Goal: Navigation & Orientation: Find specific page/section

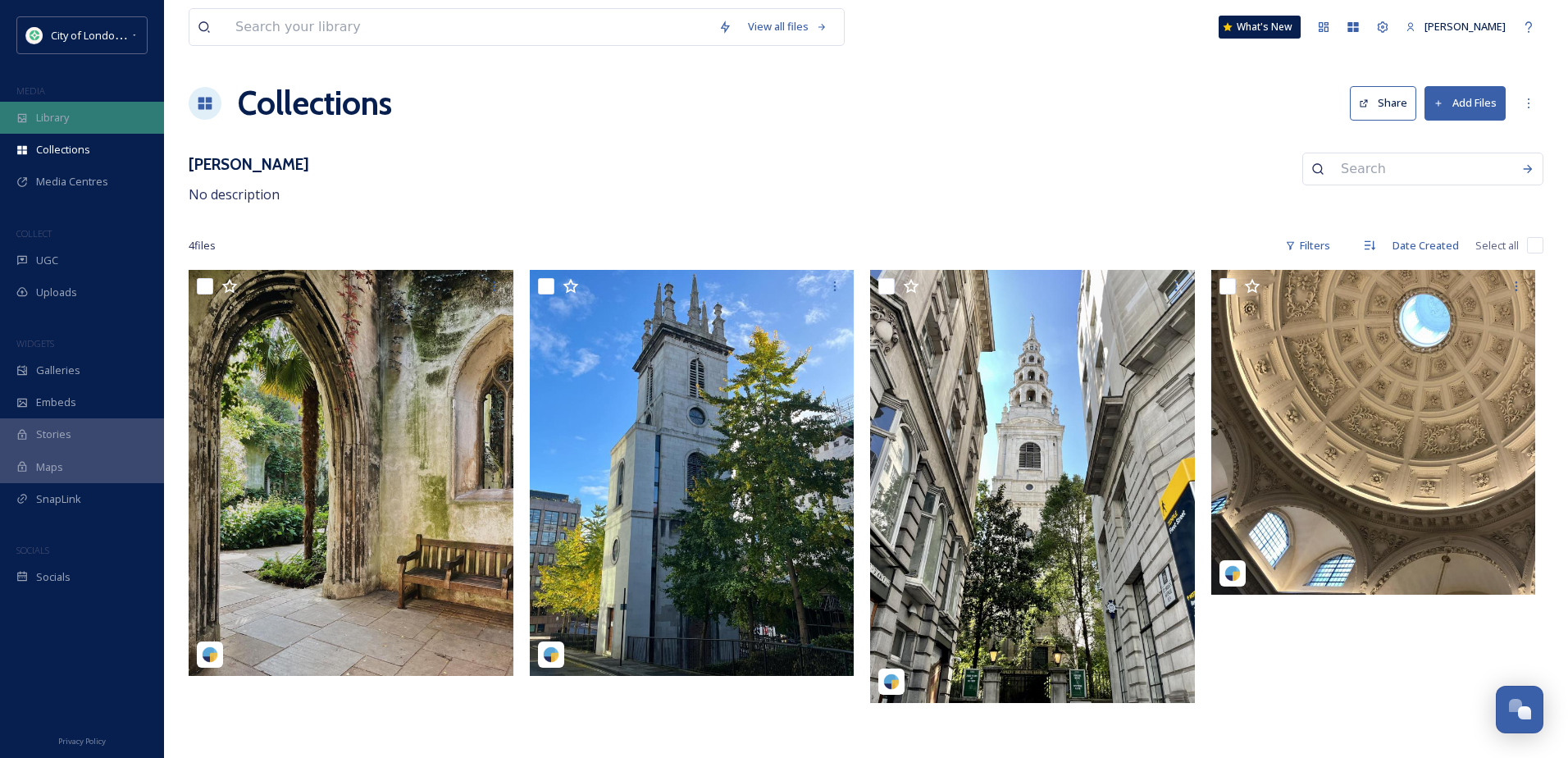
click at [67, 120] on span "Library" at bounding box center [53, 118] width 33 height 16
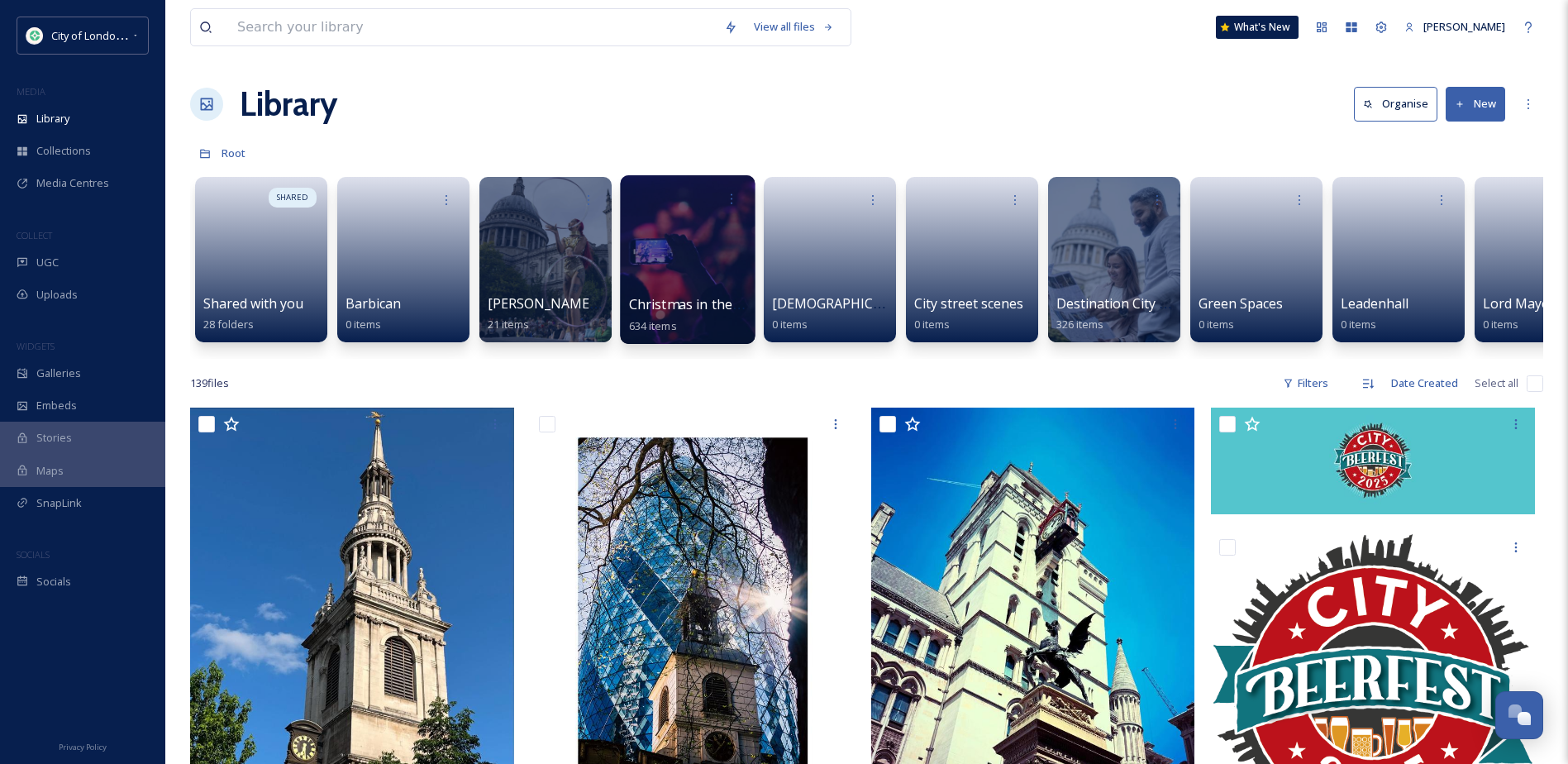
click at [734, 278] on div at bounding box center [688, 259] width 134 height 168
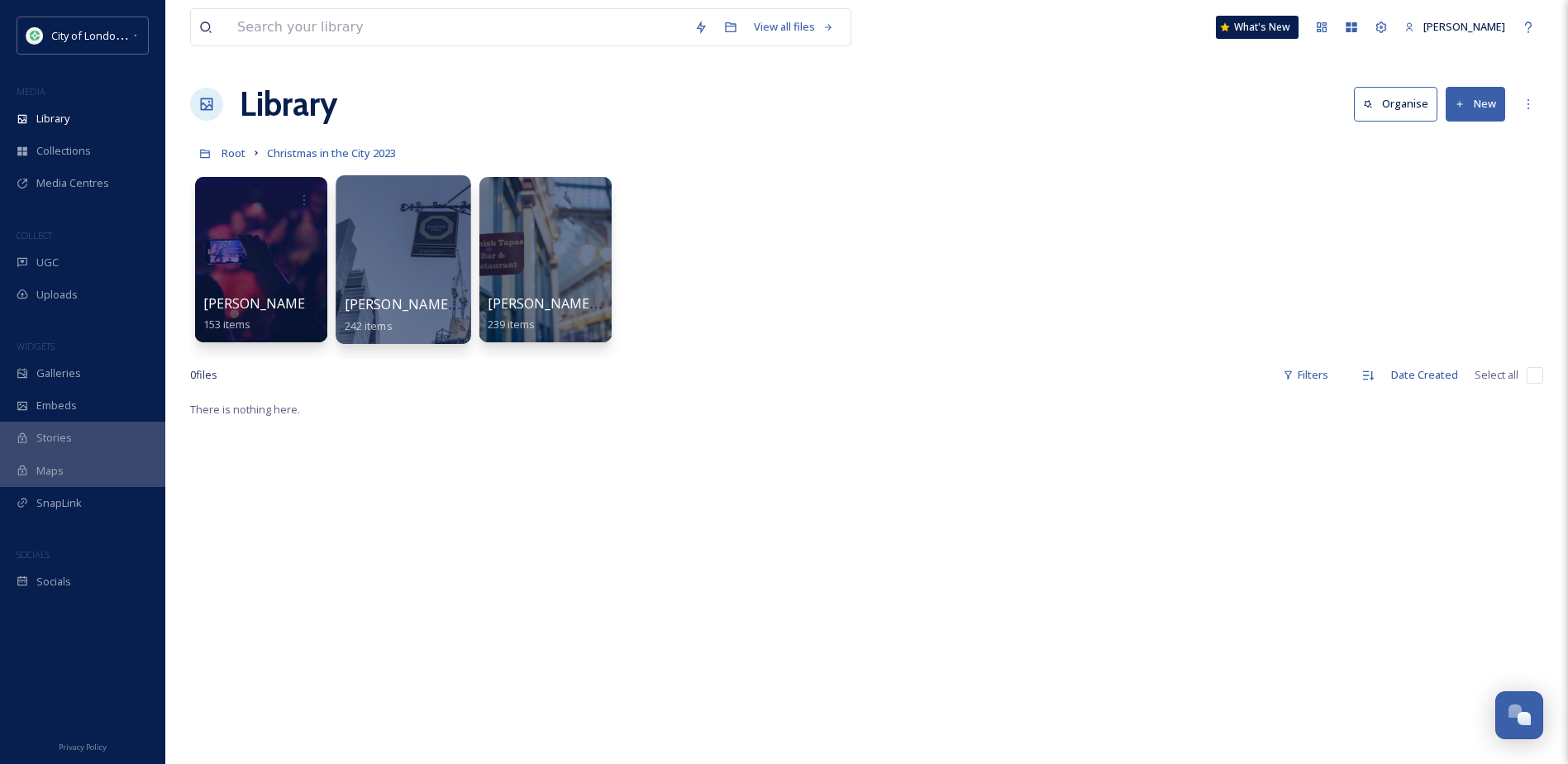
click at [435, 265] on div at bounding box center [403, 259] width 134 height 168
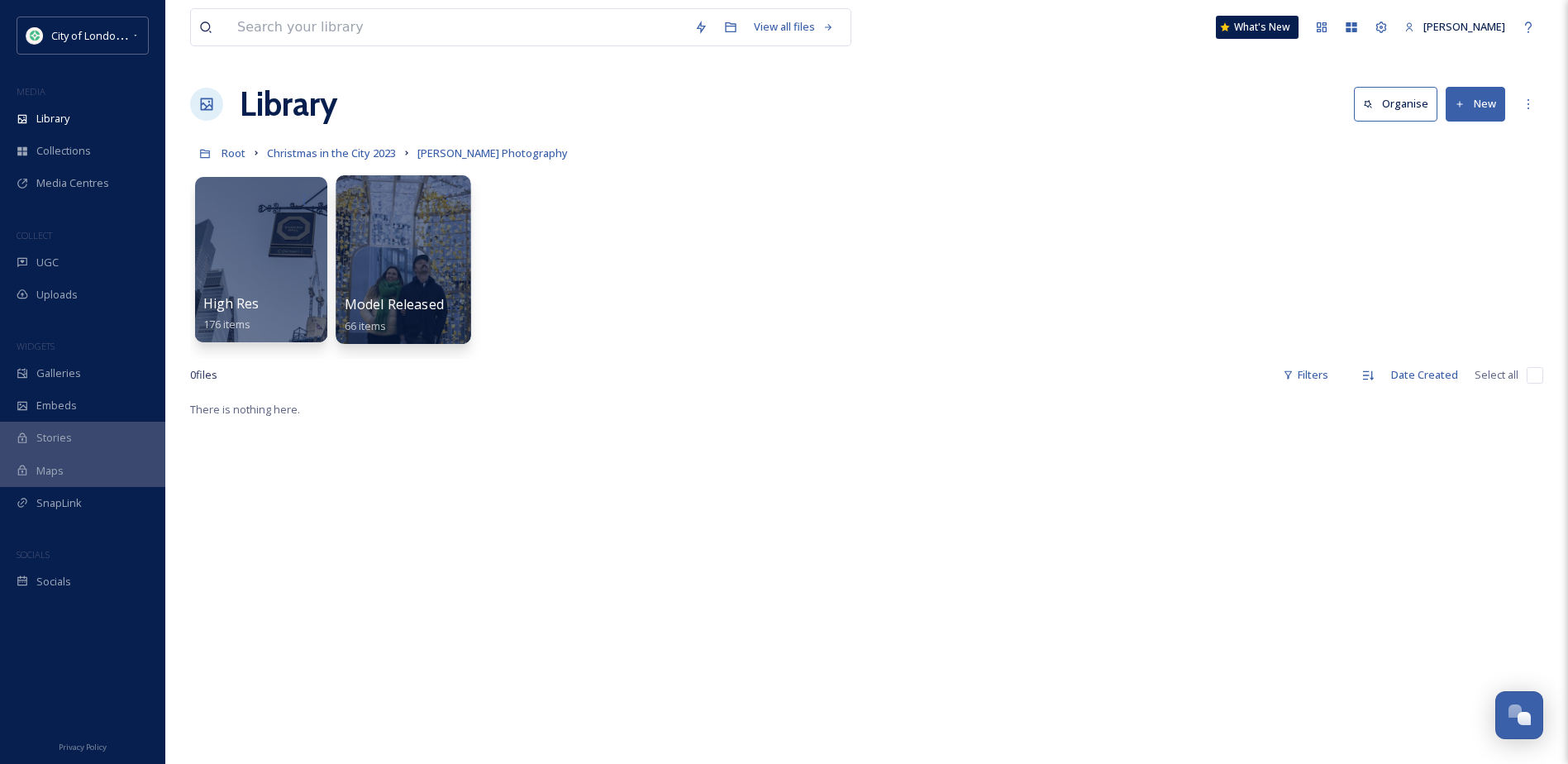
click at [456, 264] on div at bounding box center [403, 259] width 134 height 168
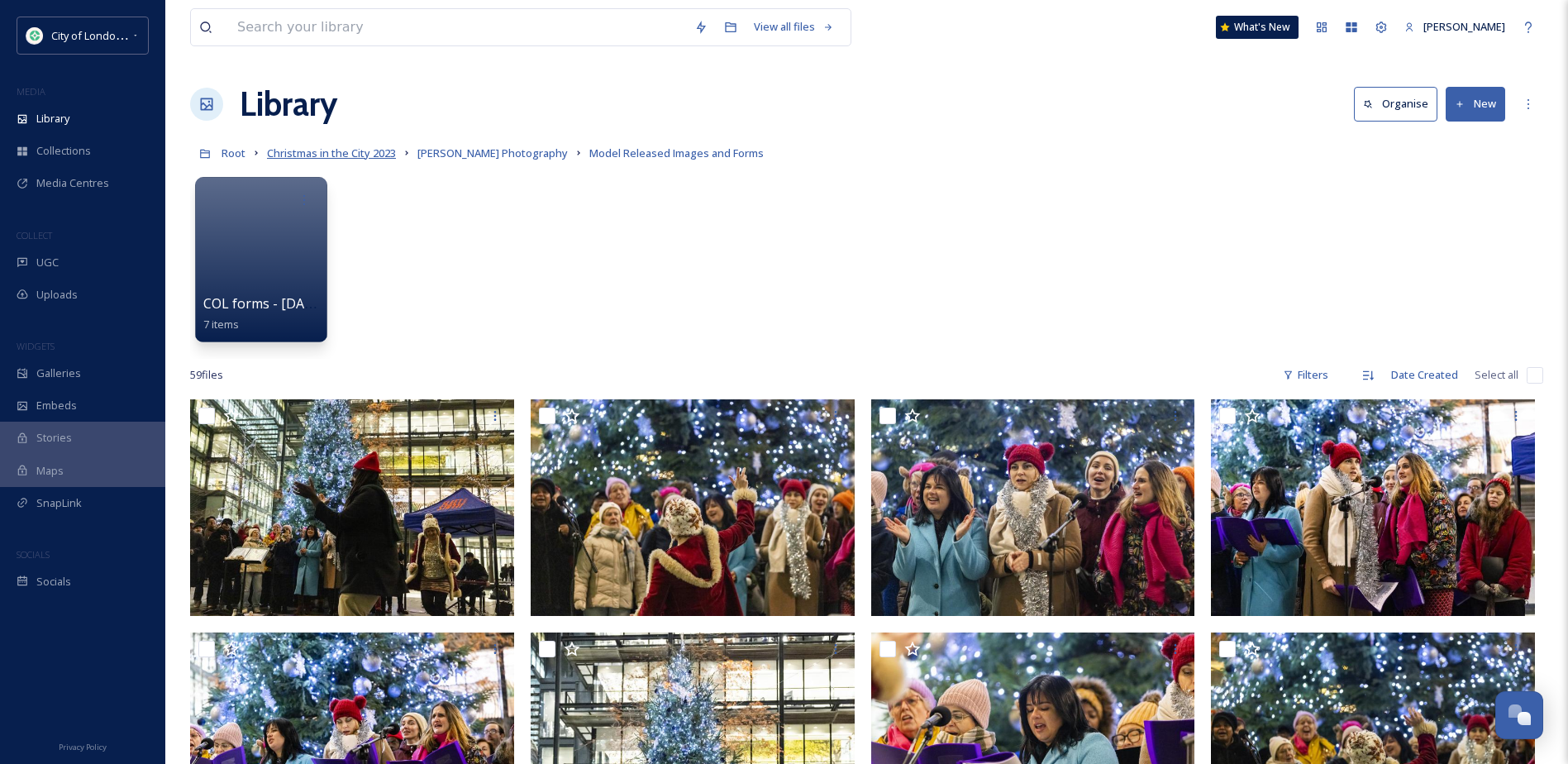
click at [346, 153] on span "Christmas in the City 2023" at bounding box center [332, 153] width 129 height 15
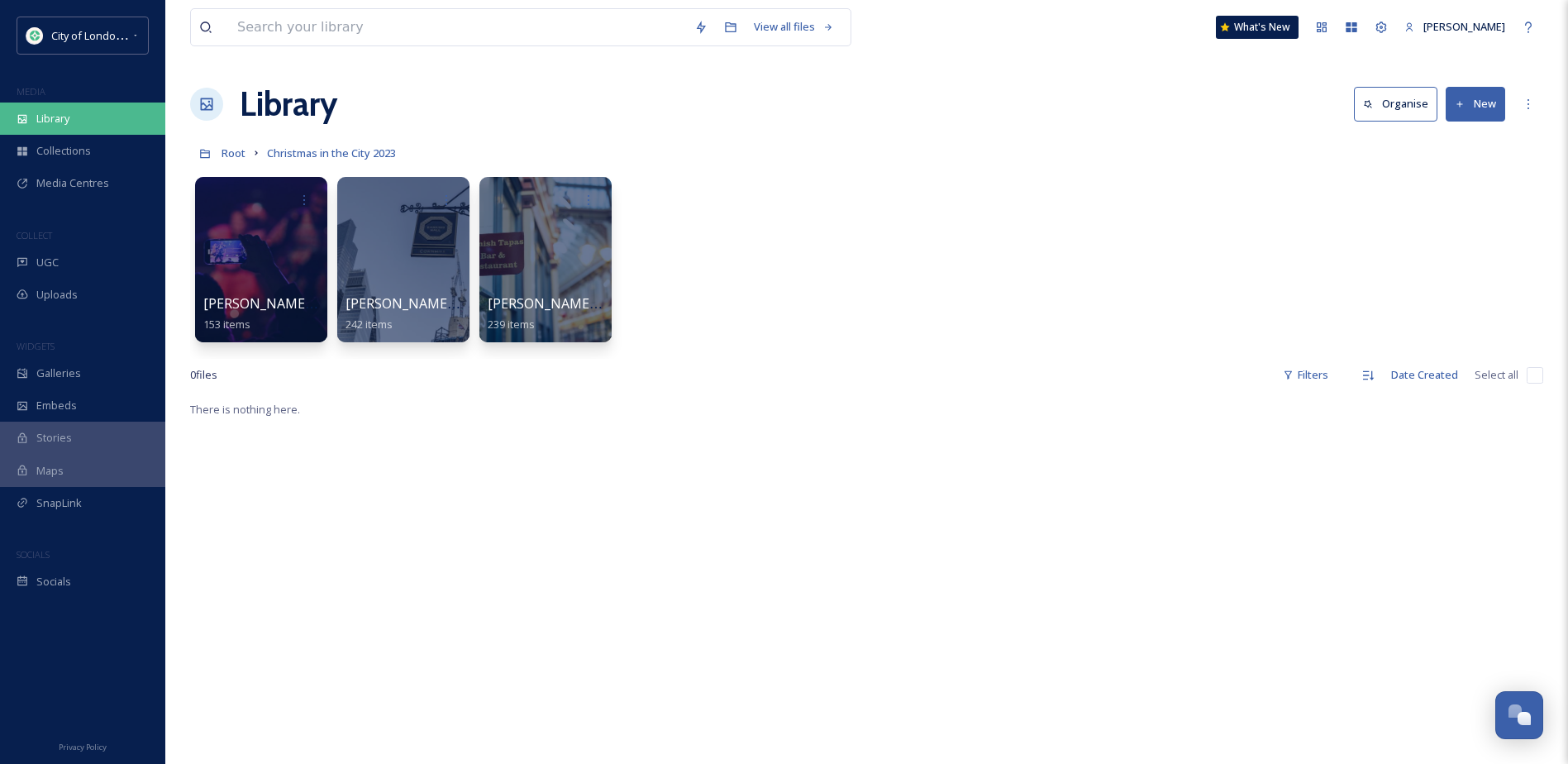
click at [88, 120] on div "Library" at bounding box center [83, 118] width 166 height 32
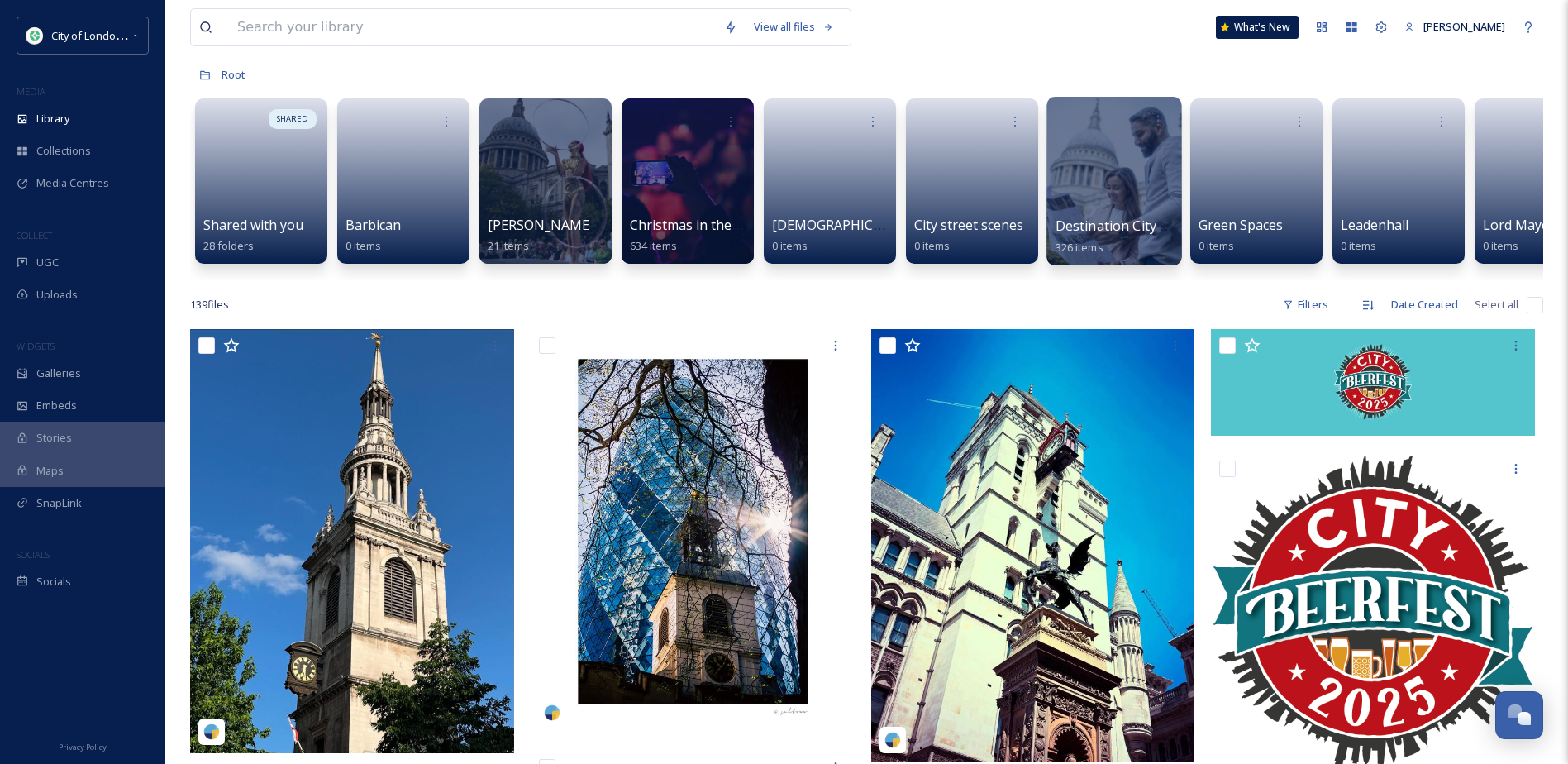
scroll to position [83, 0]
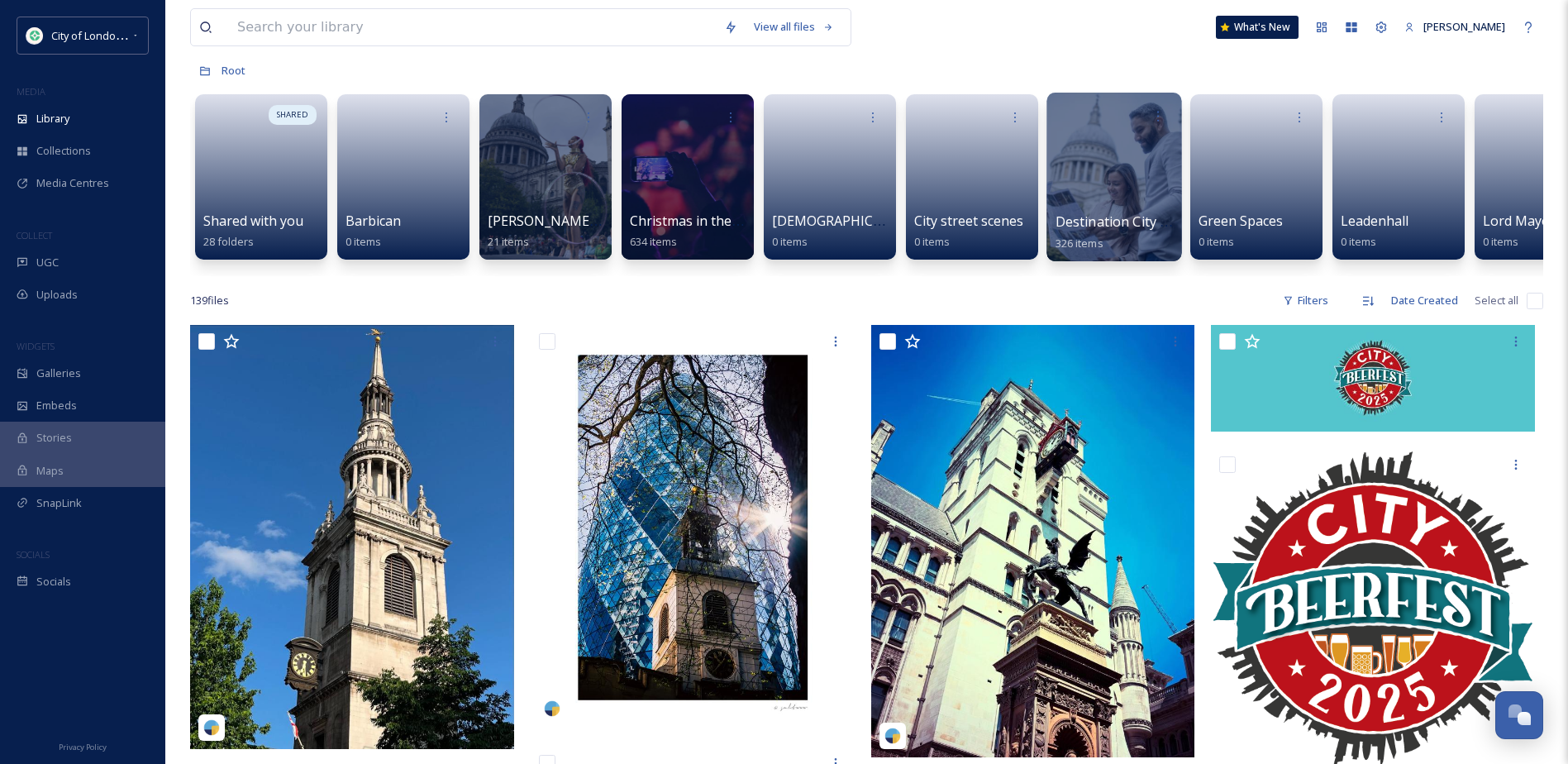
click at [1095, 153] on div at bounding box center [1114, 176] width 134 height 168
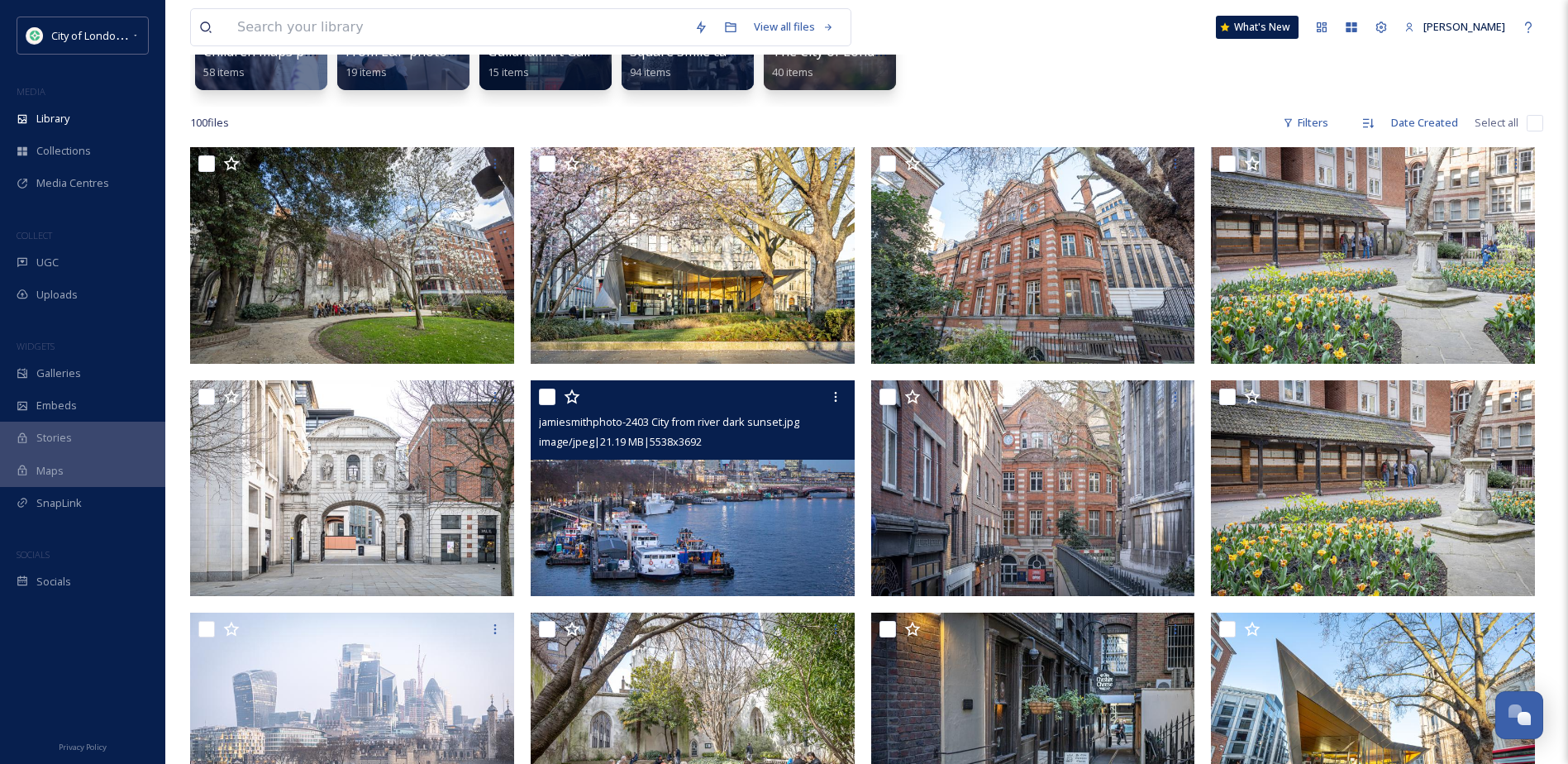
scroll to position [413, 0]
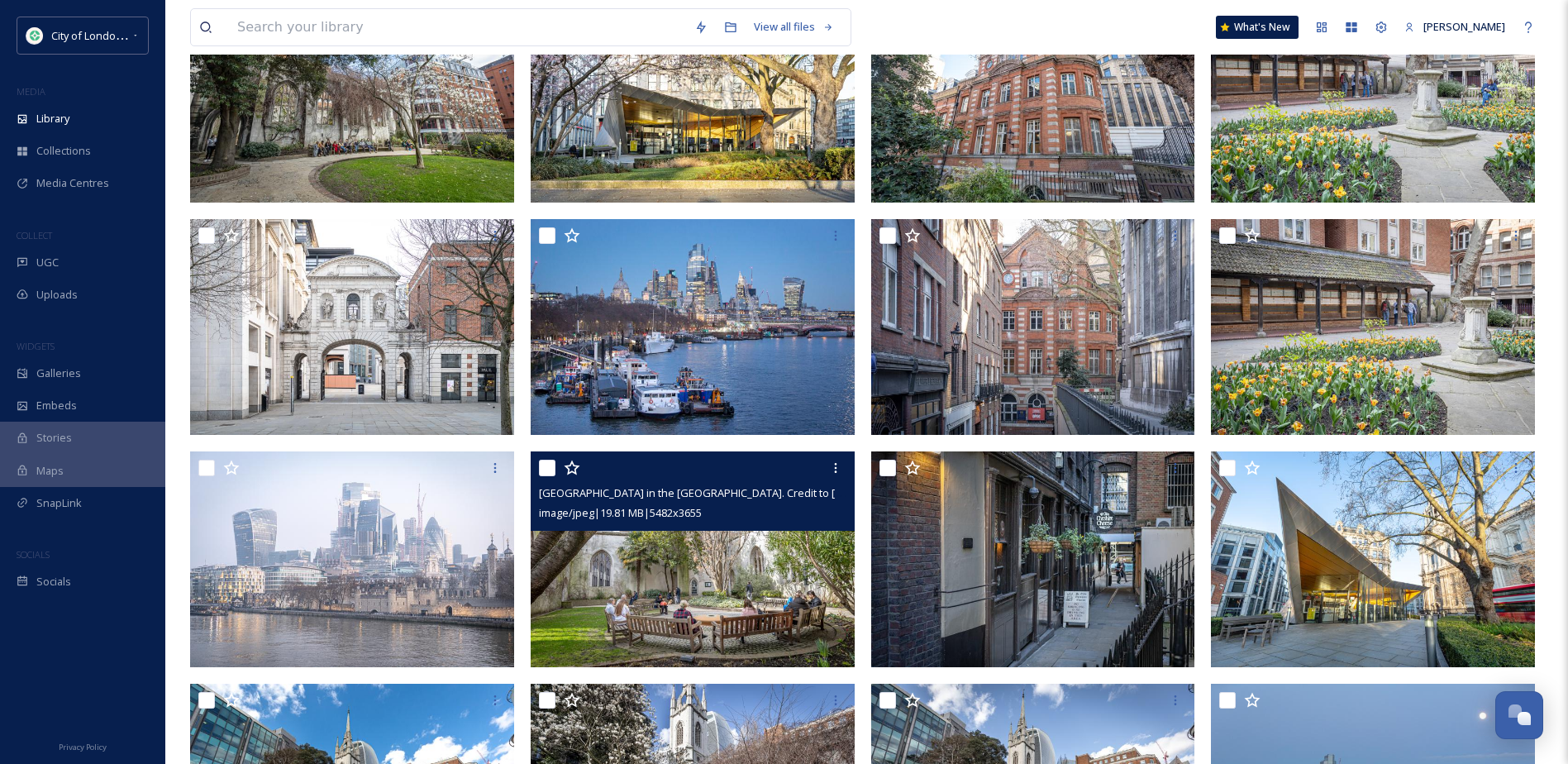
click at [738, 572] on img at bounding box center [692, 559] width 324 height 216
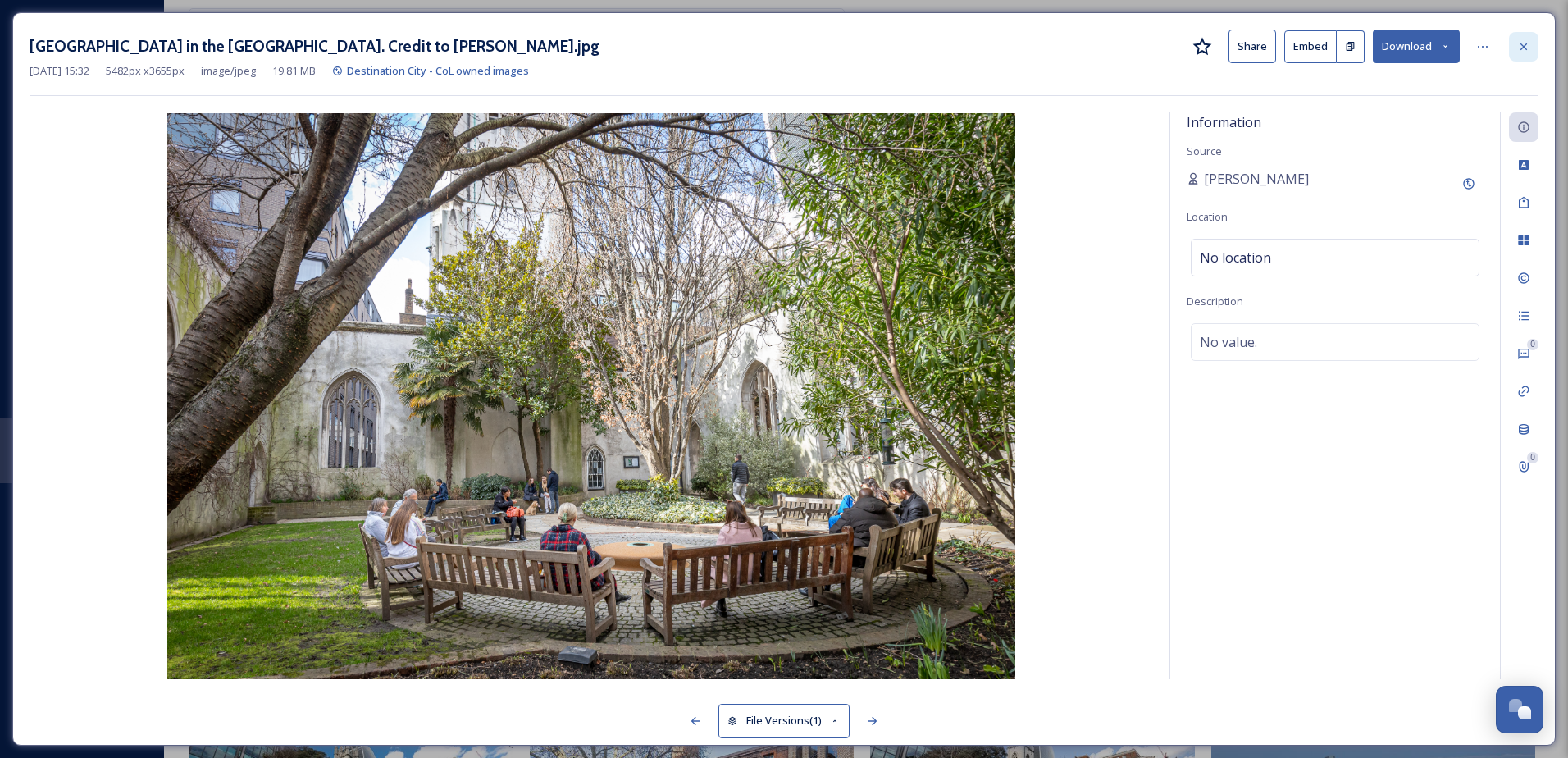
click at [1526, 42] on icon at bounding box center [1523, 46] width 13 height 13
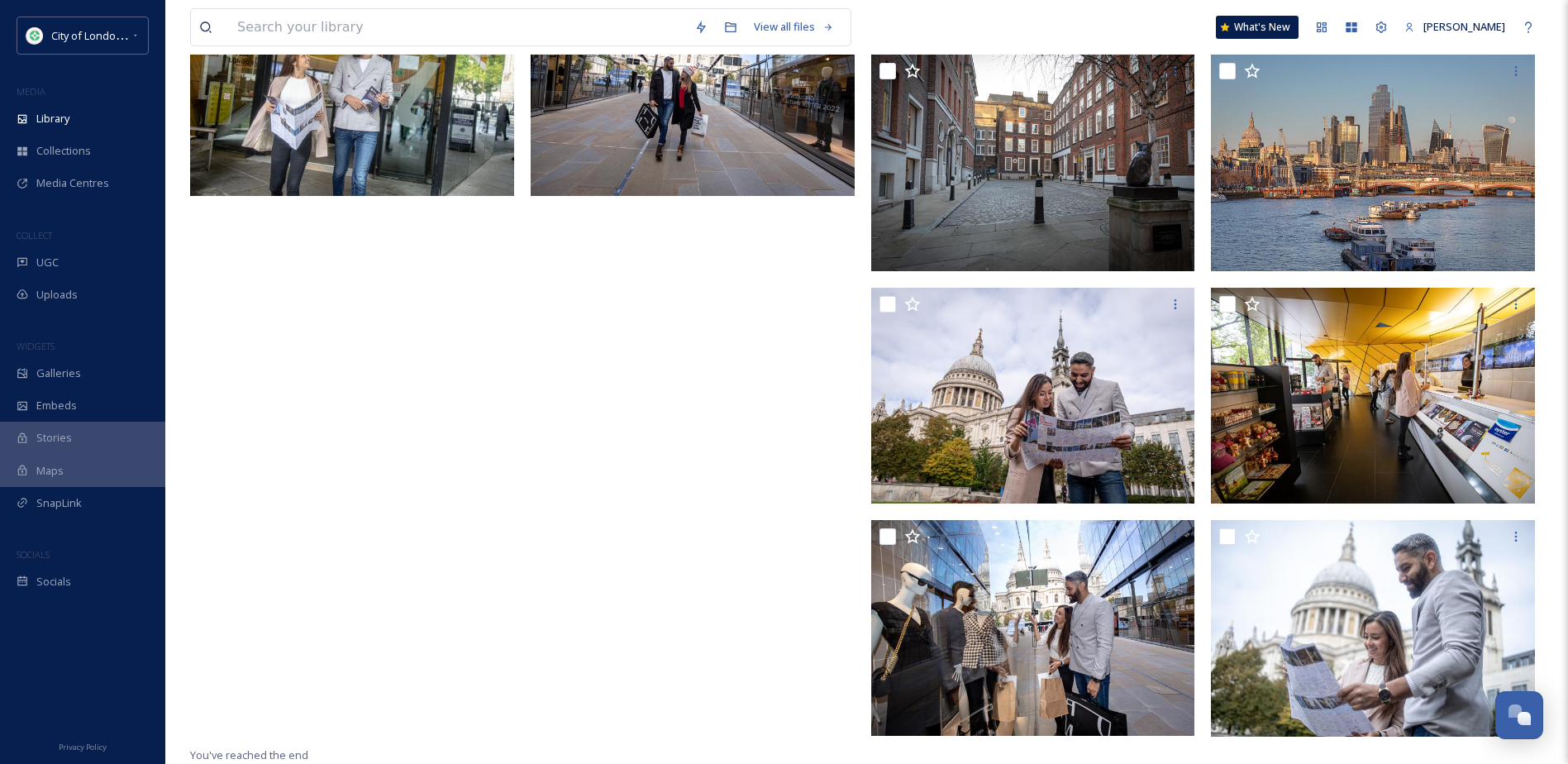
scroll to position [6270, 0]
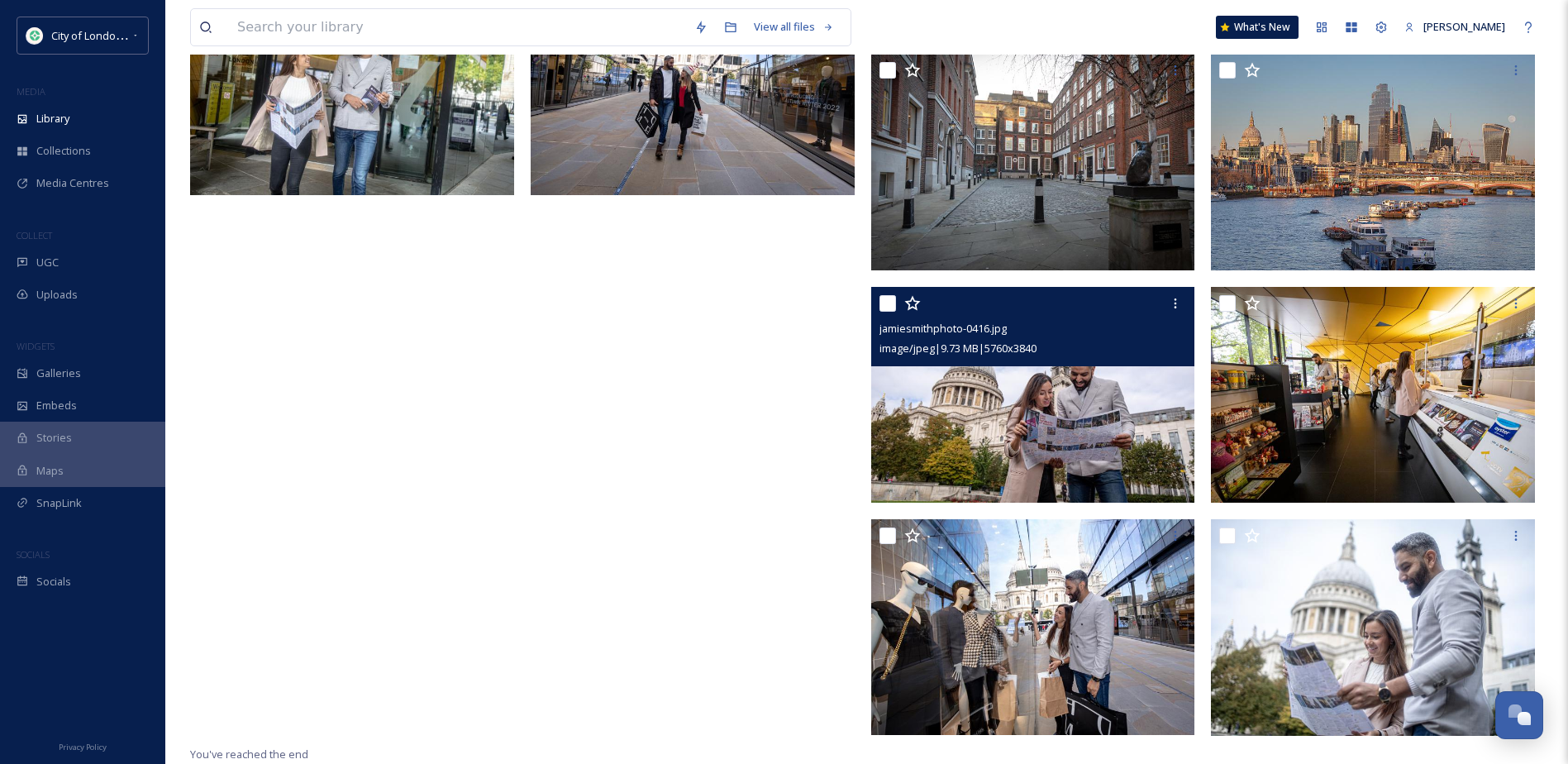
click at [1152, 468] on img at bounding box center [1033, 395] width 324 height 216
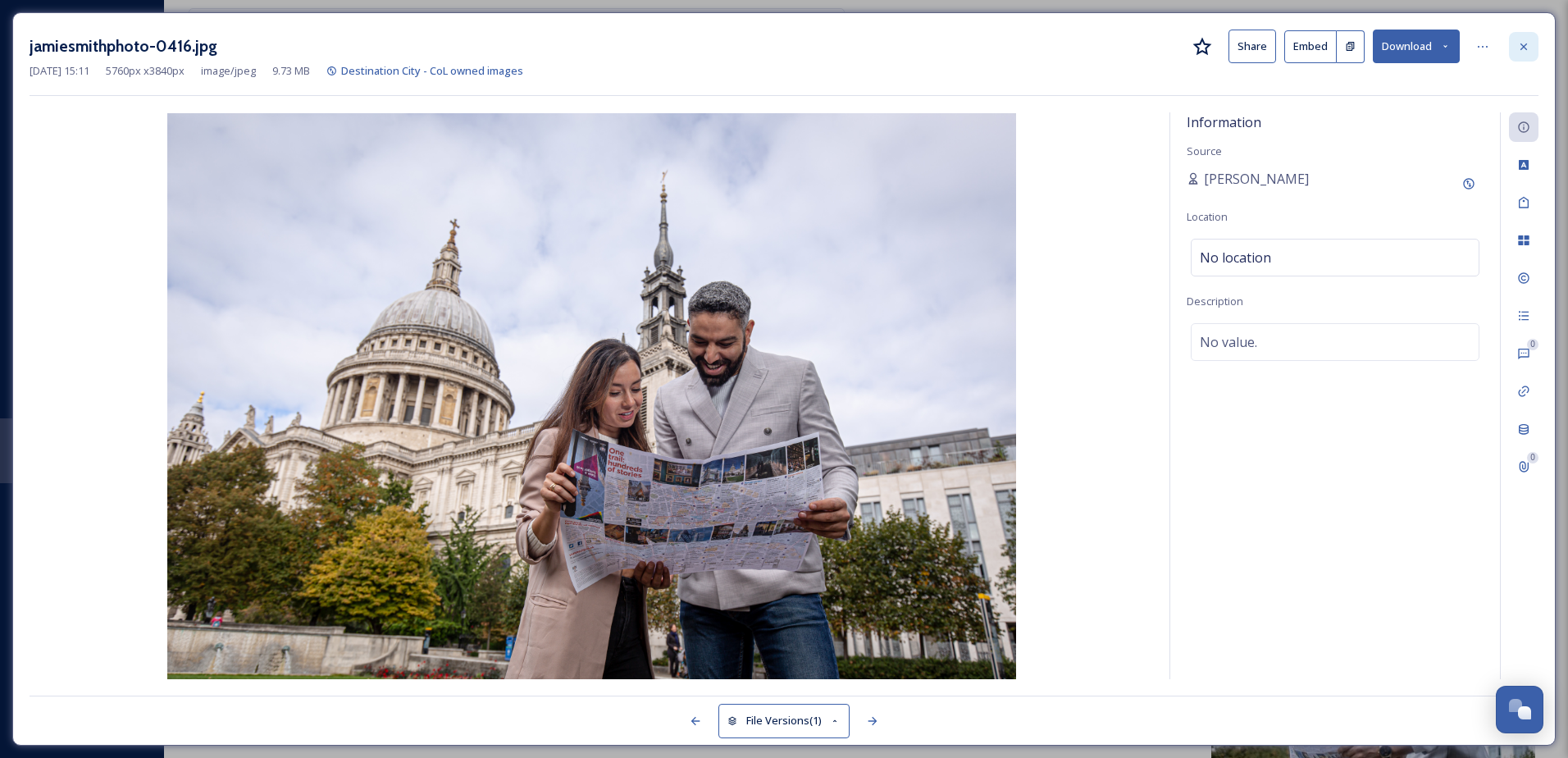
click at [1523, 43] on icon at bounding box center [1523, 46] width 13 height 13
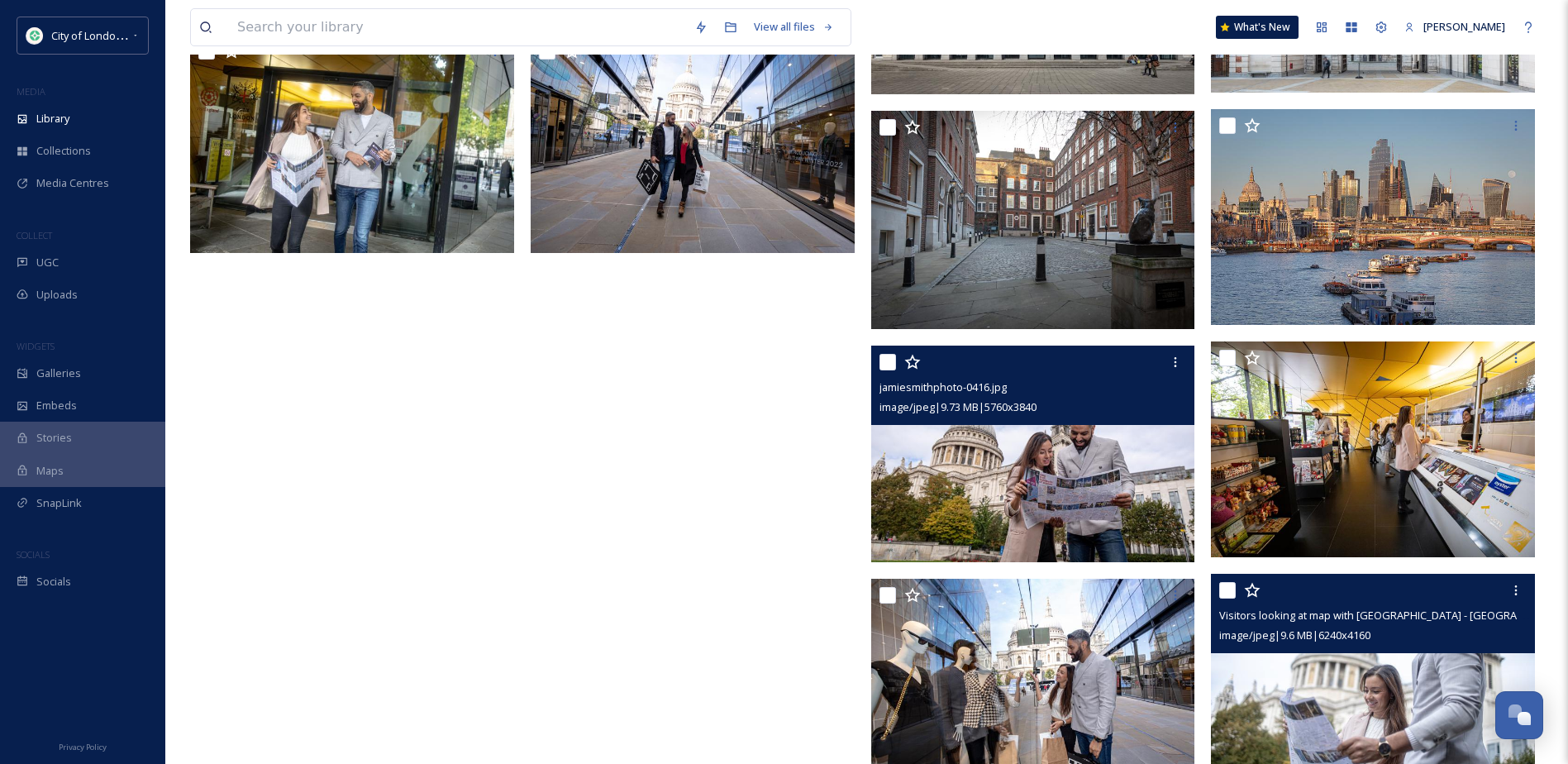
click at [1309, 606] on div "Visitors looking at map with [GEOGRAPHIC_DATA] - [GEOGRAPHIC_DATA] credit to [P…" at bounding box center [1375, 615] width 312 height 20
click at [1307, 682] on img at bounding box center [1373, 682] width 324 height 216
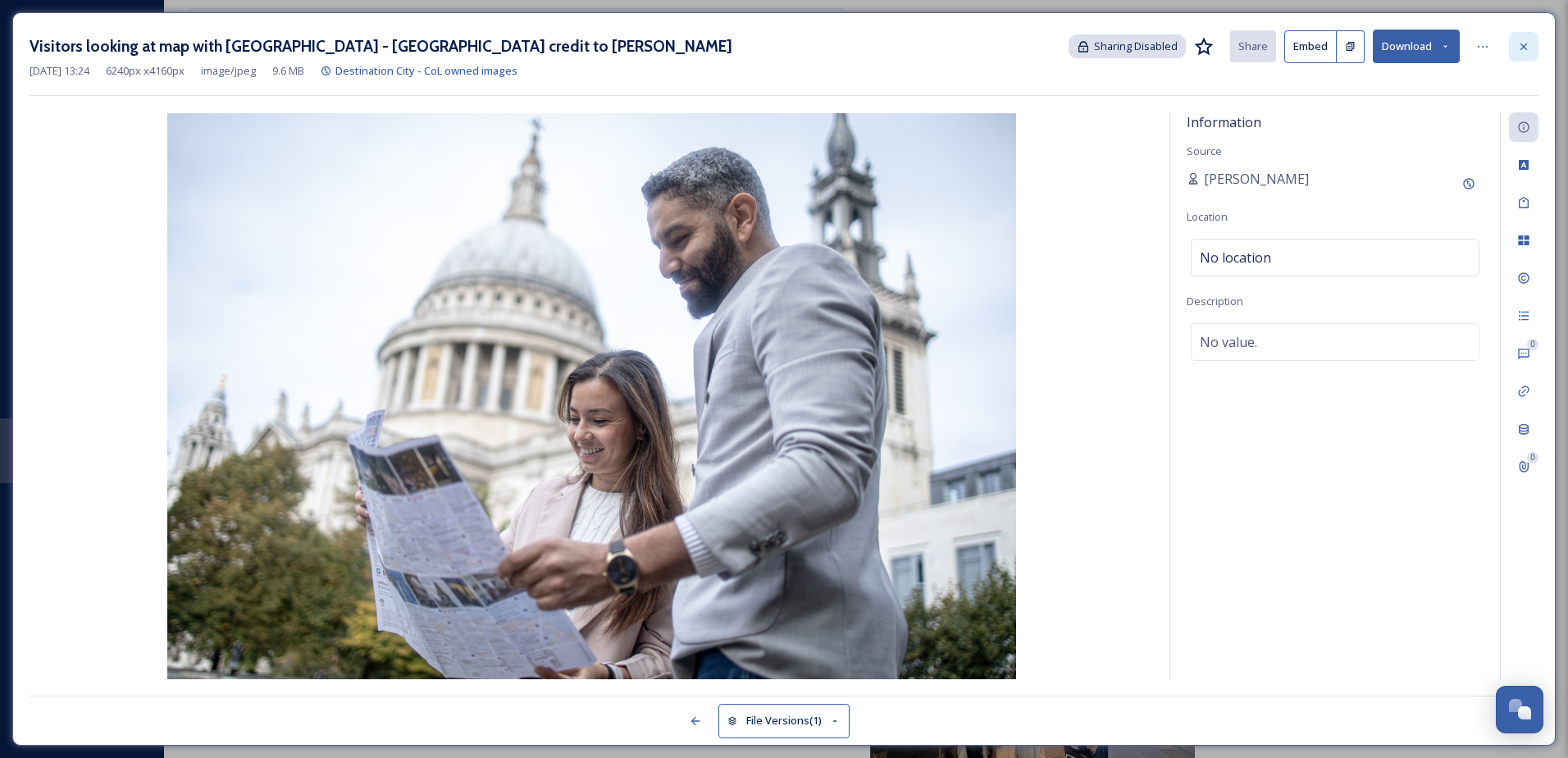
click at [1526, 48] on icon at bounding box center [1523, 46] width 13 height 13
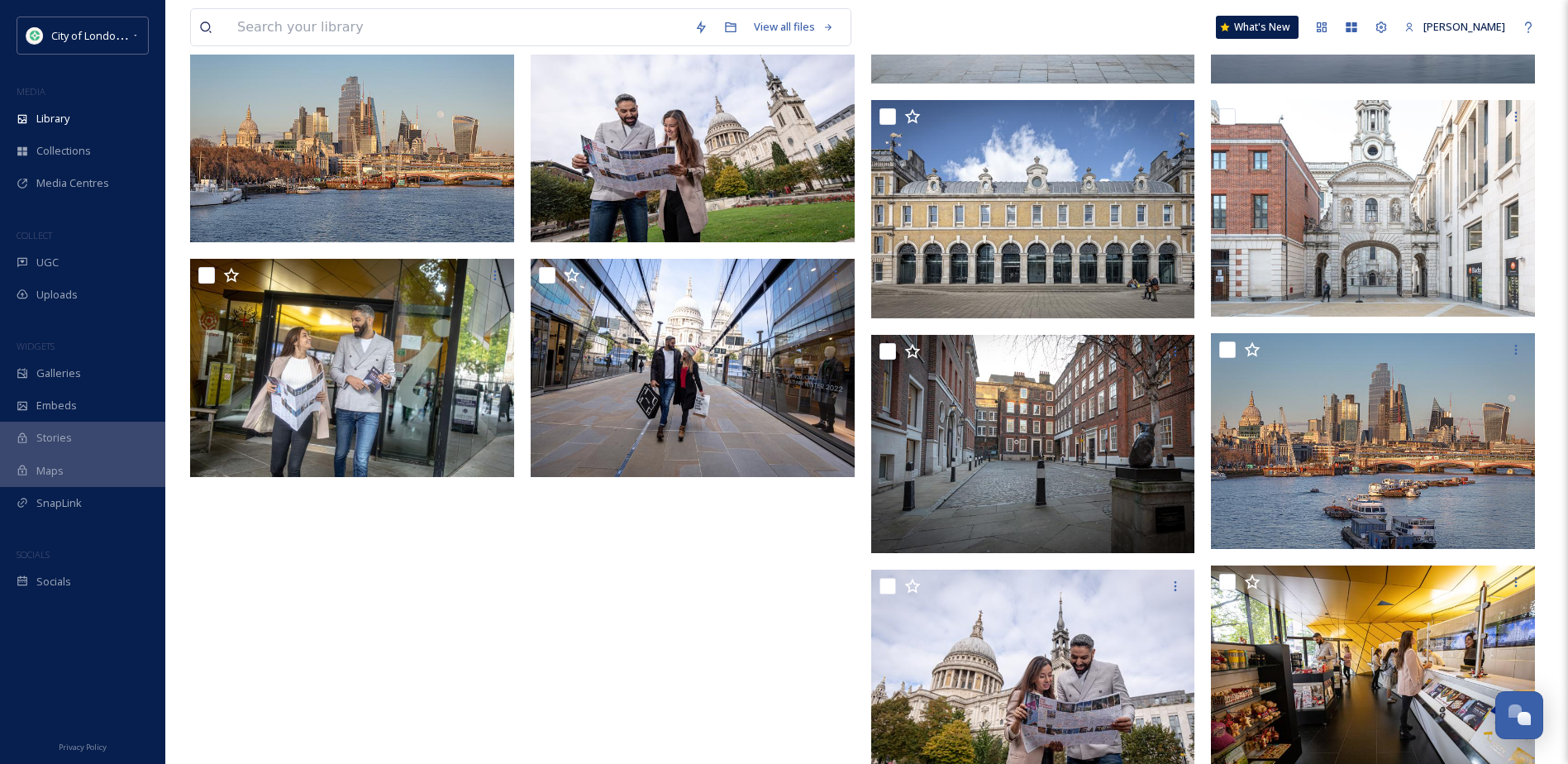
scroll to position [6000, 0]
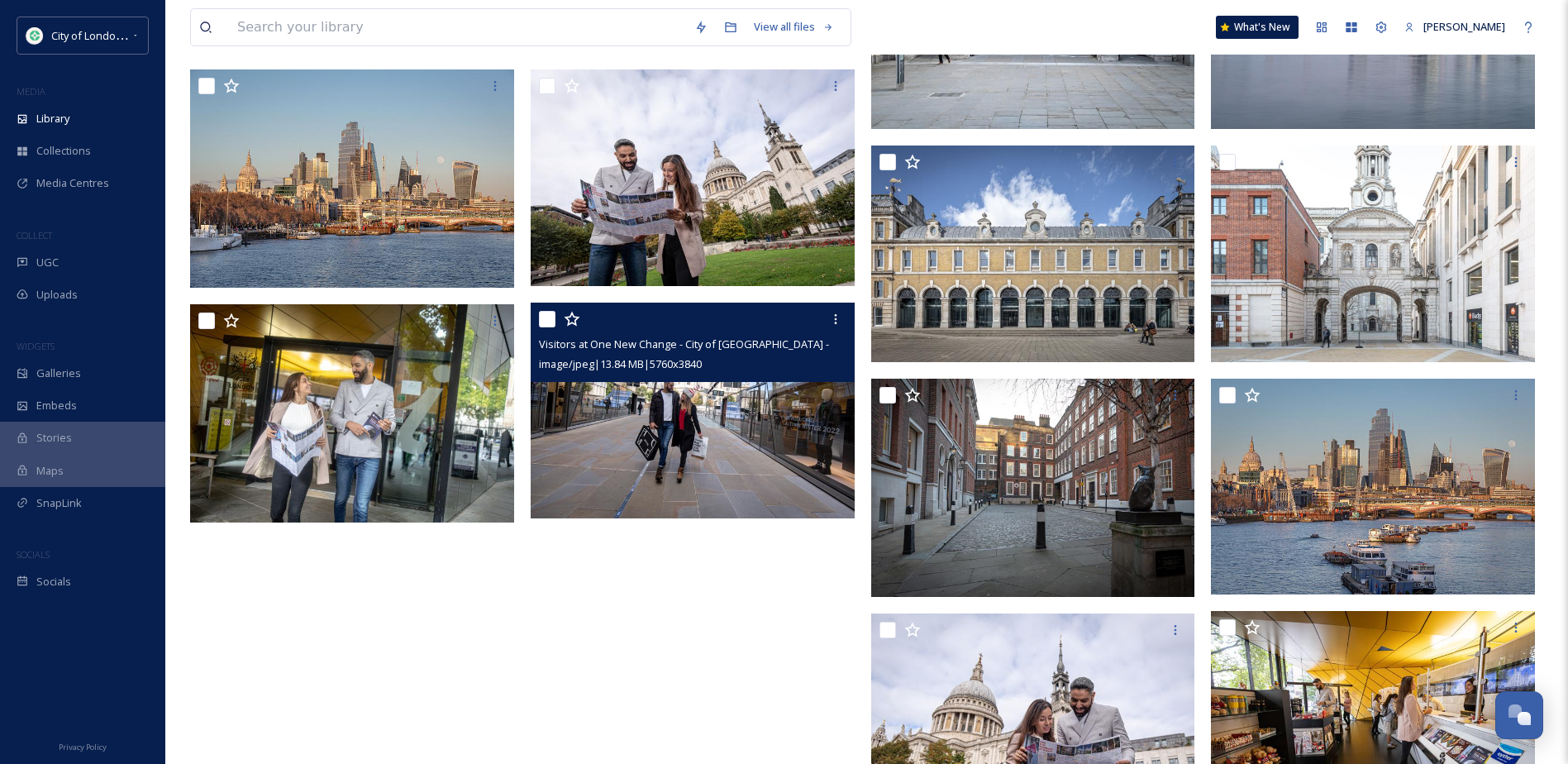
click at [682, 478] on img at bounding box center [692, 410] width 324 height 216
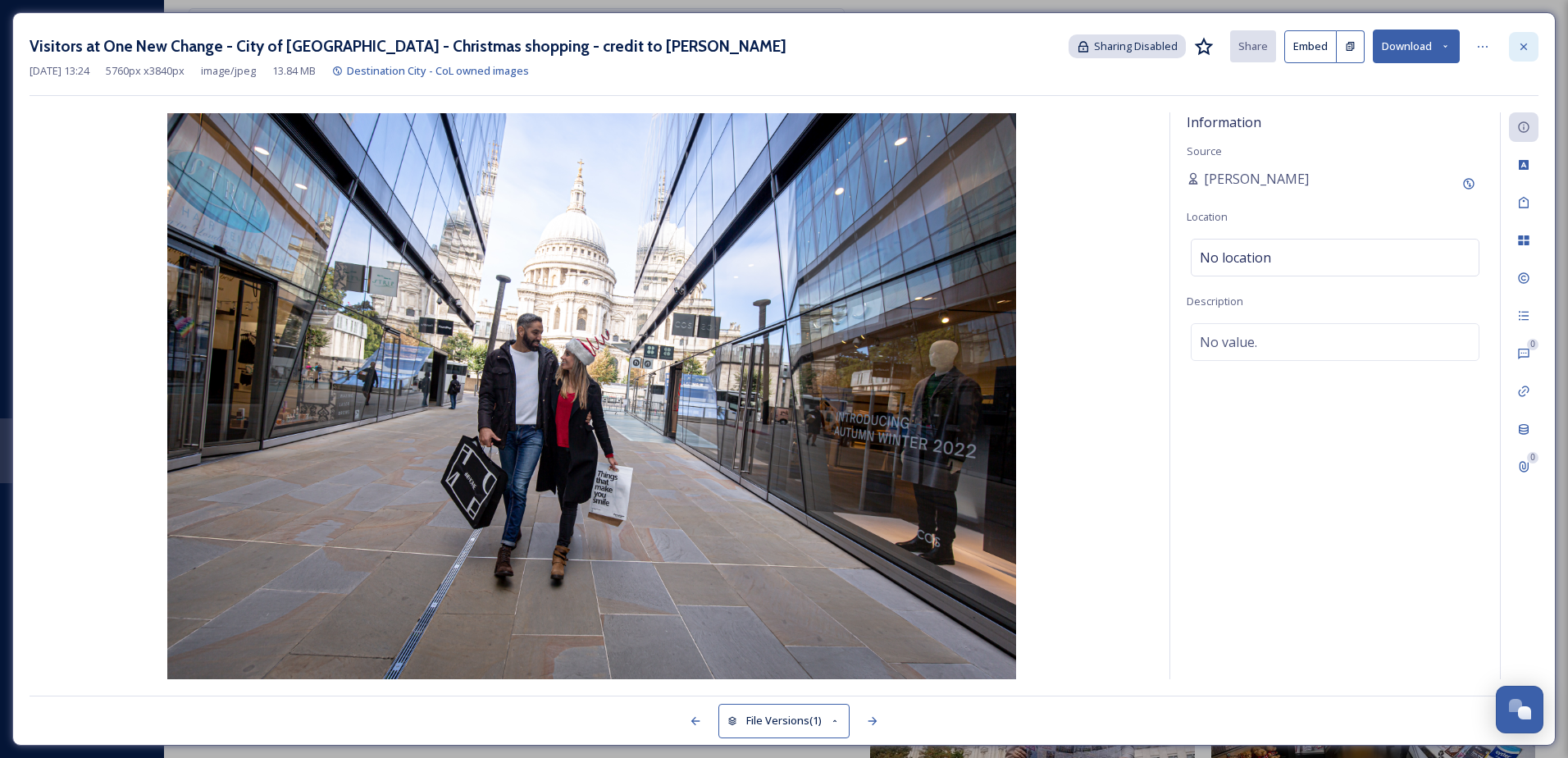
click at [1519, 40] on icon at bounding box center [1523, 46] width 13 height 13
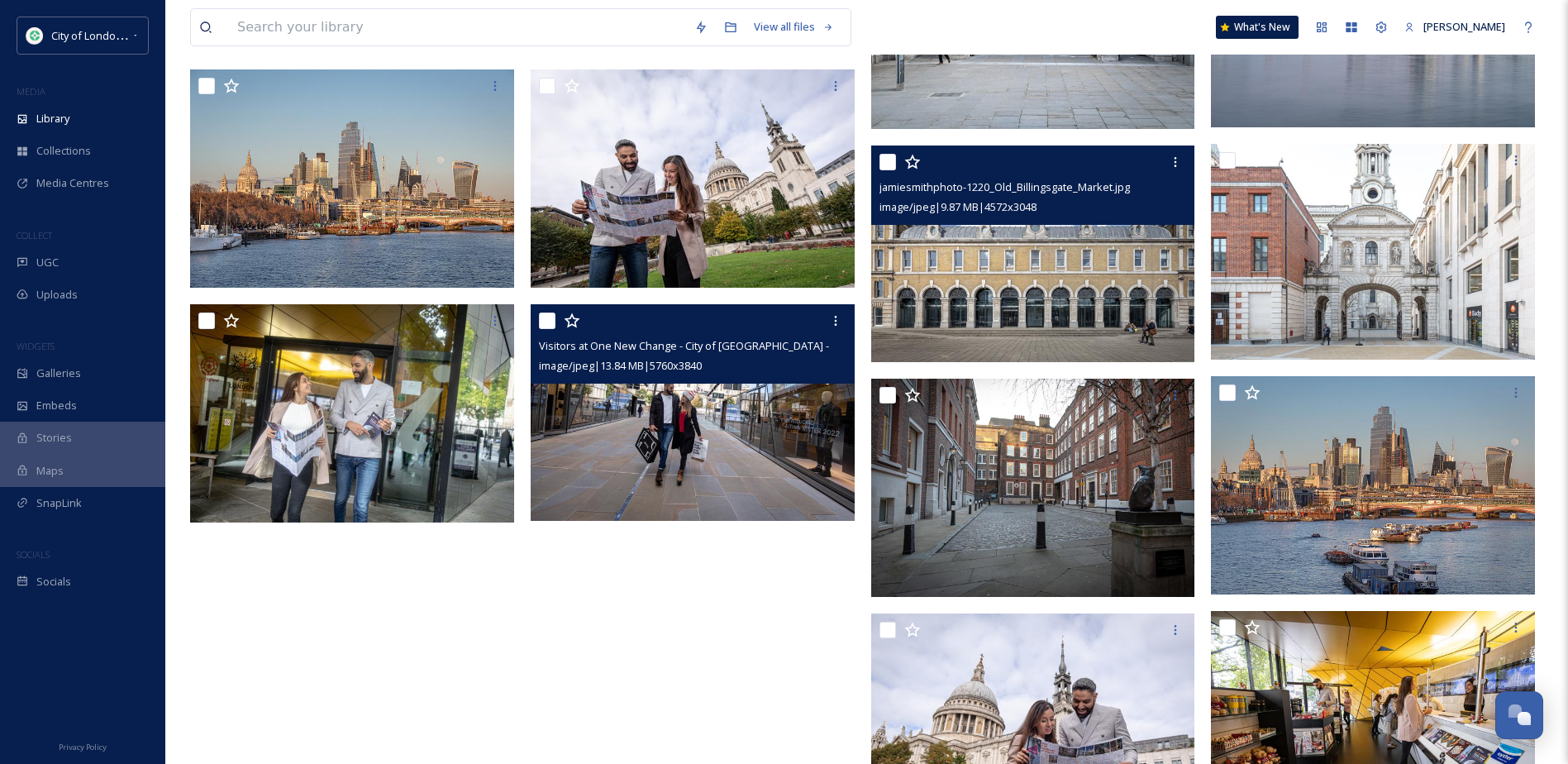
click at [1123, 324] on img at bounding box center [1033, 254] width 324 height 216
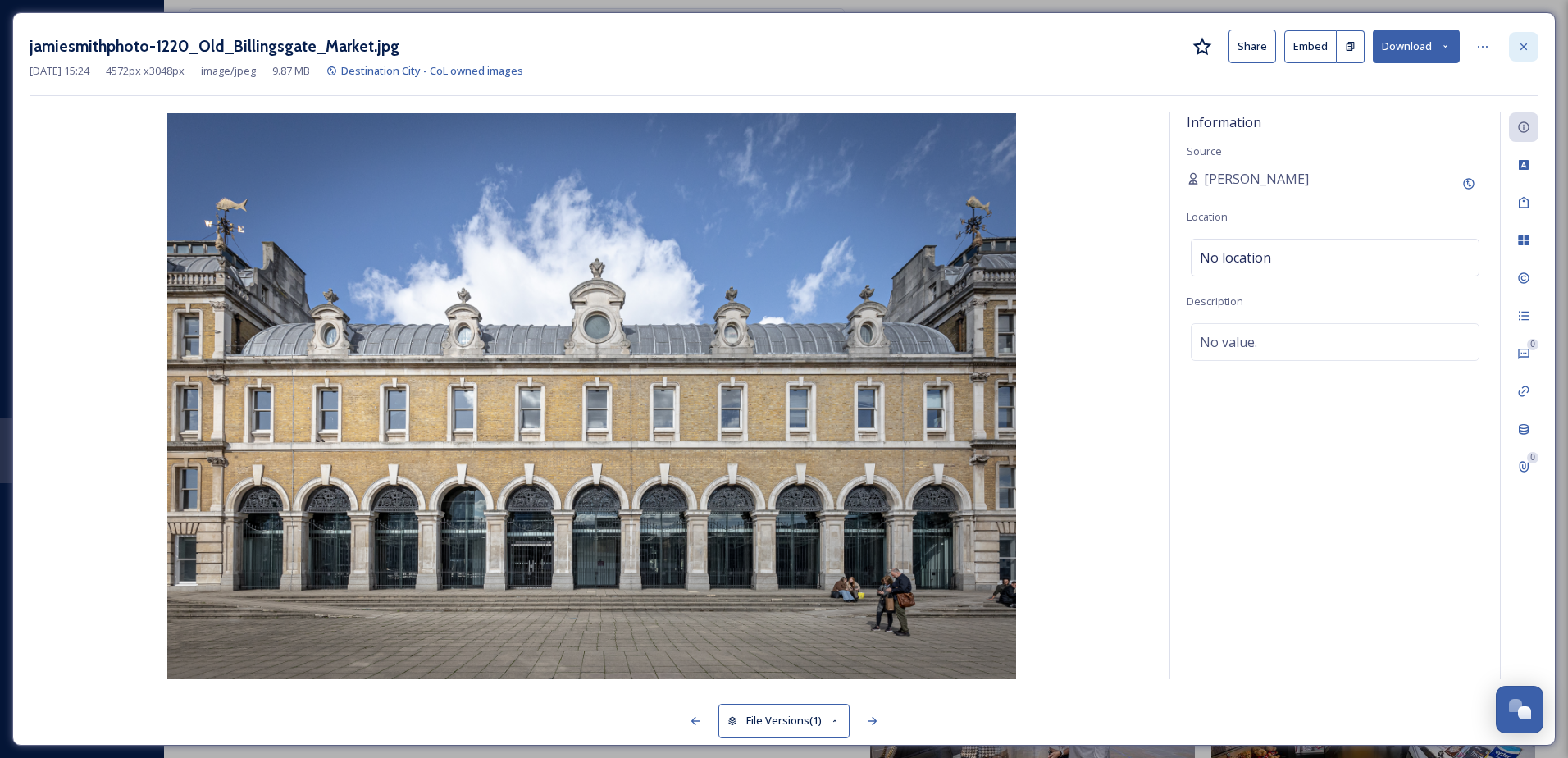
click at [1527, 51] on icon at bounding box center [1523, 46] width 13 height 13
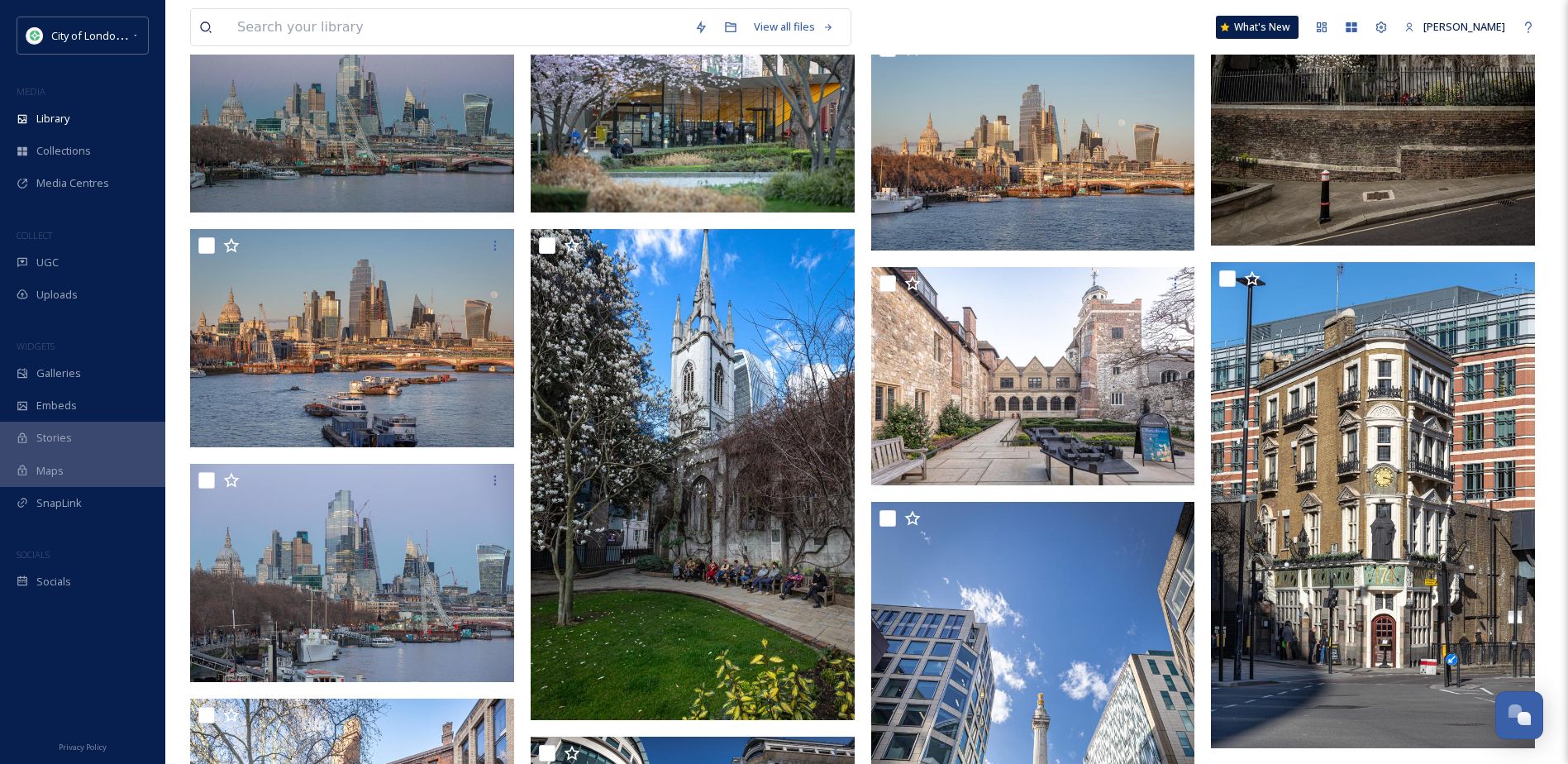
scroll to position [2282, 0]
